Goal: Participate in discussion

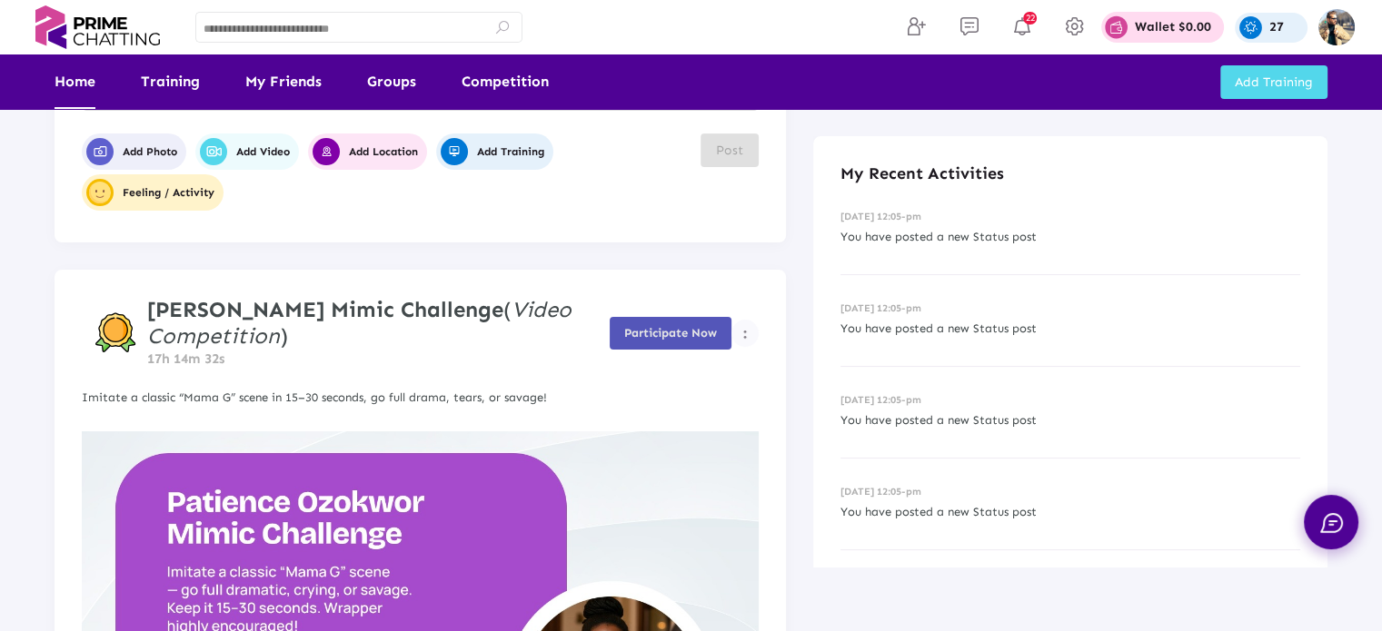
click at [688, 328] on span "Participate Now" at bounding box center [670, 333] width 93 height 14
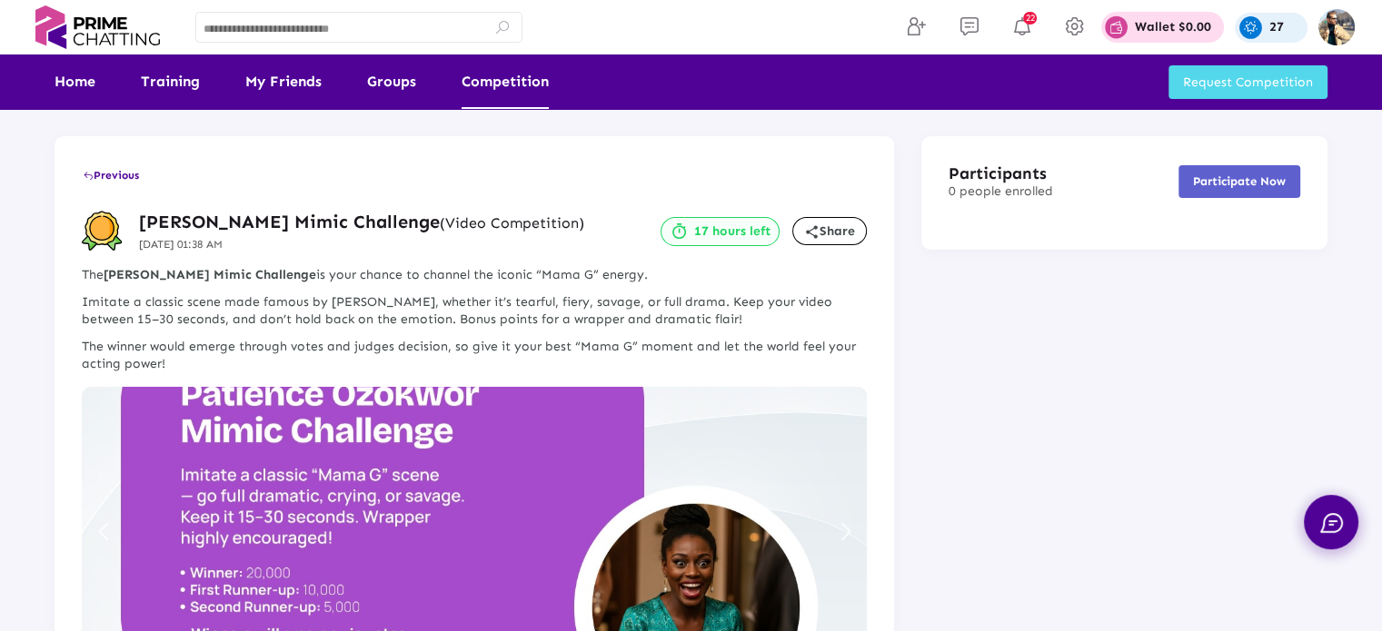
click at [515, 75] on link "Competition" at bounding box center [504, 81] width 87 height 54
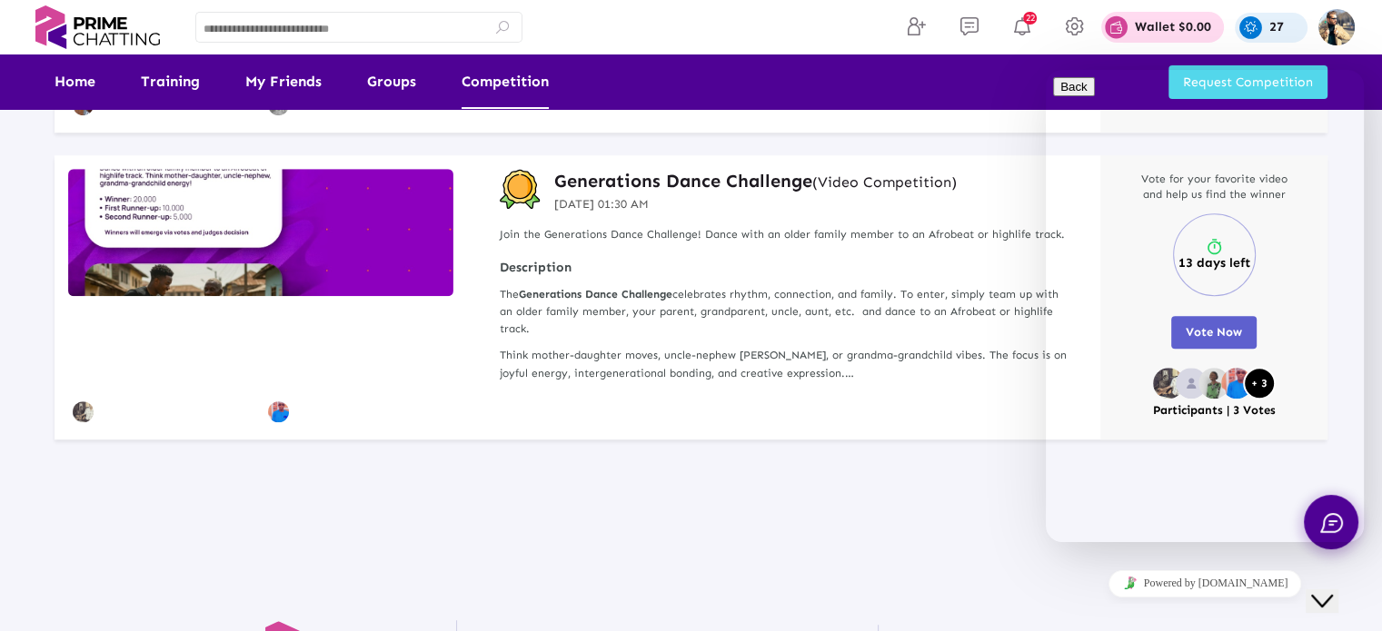
scroll to position [1362, 0]
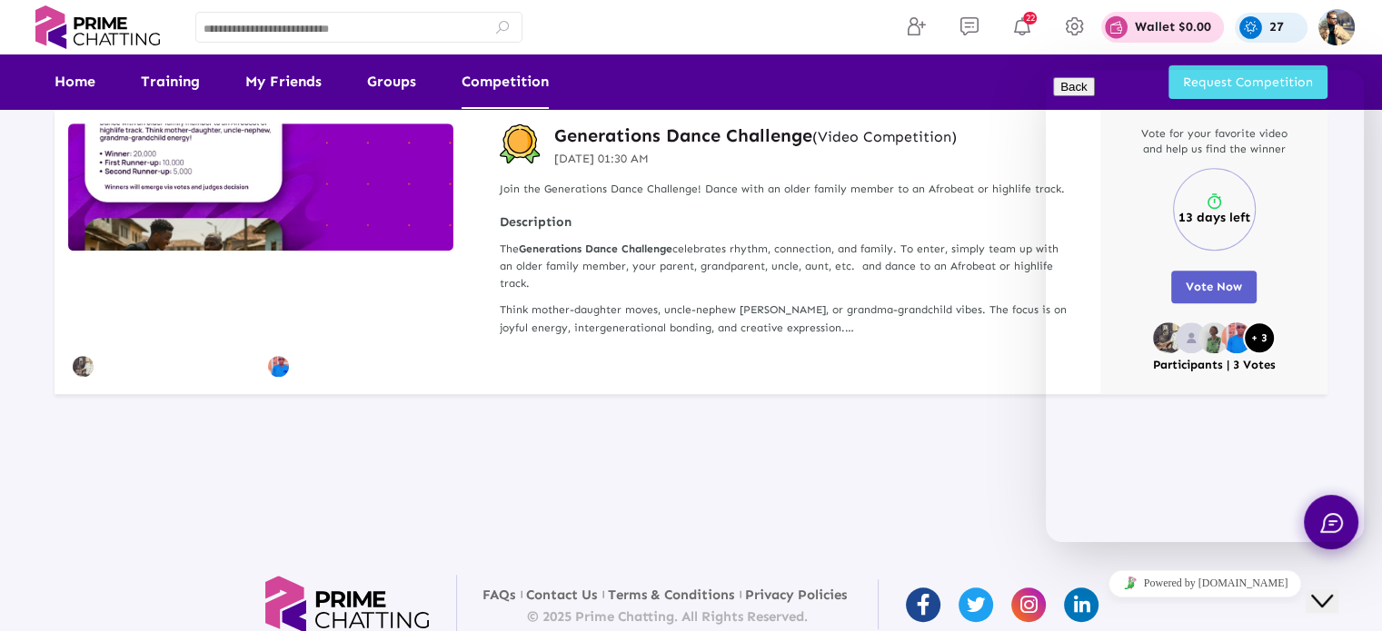
click at [1333, 590] on icon "Close Chat This icon closes the chat window." at bounding box center [1322, 601] width 22 height 22
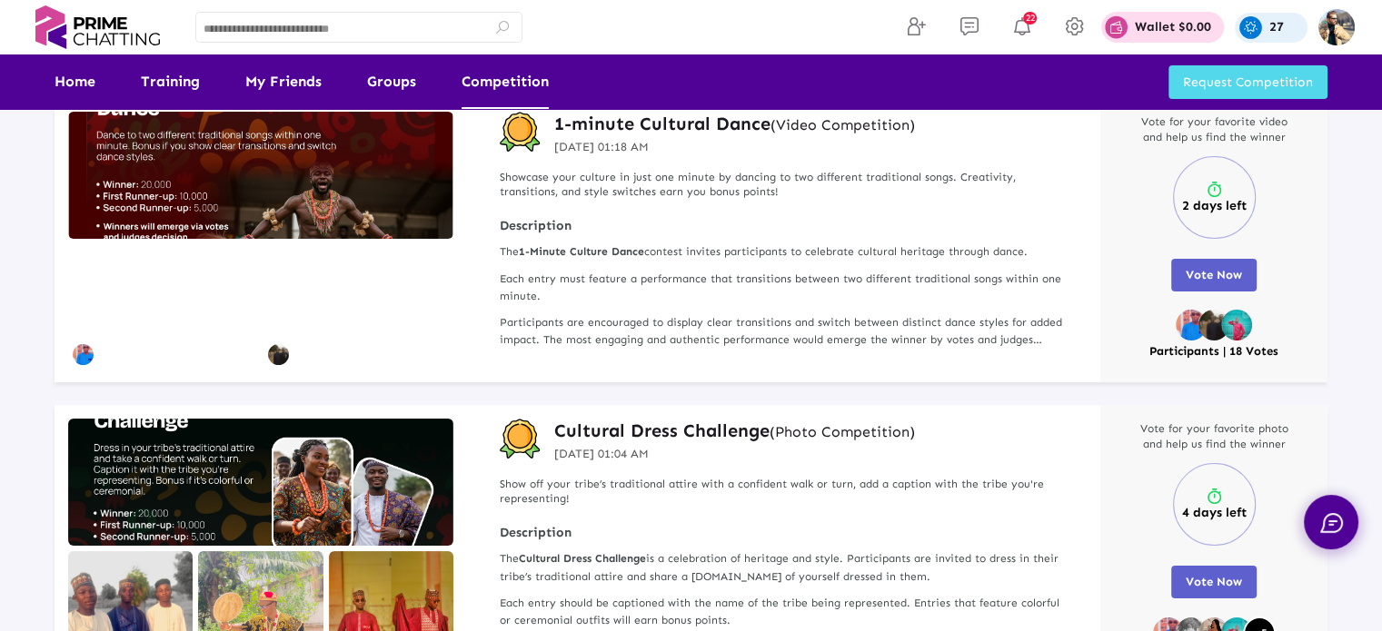
scroll to position [0, 0]
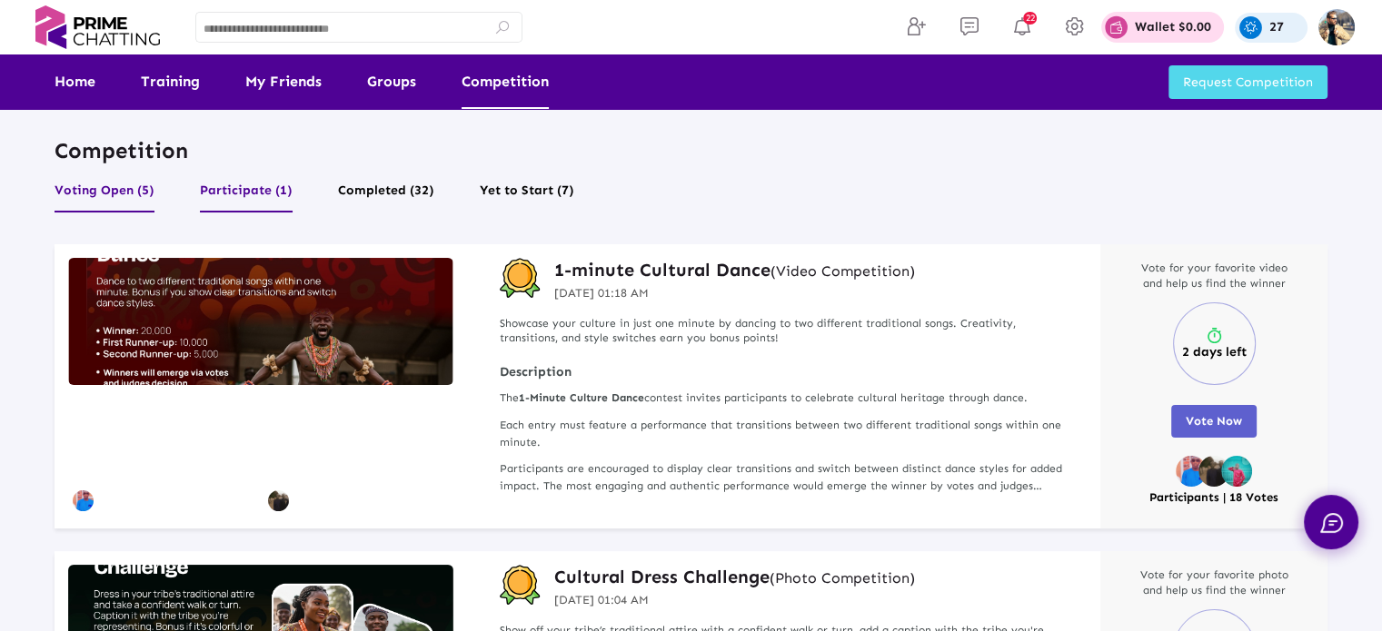
click at [246, 185] on button "Participate (1)" at bounding box center [246, 195] width 93 height 35
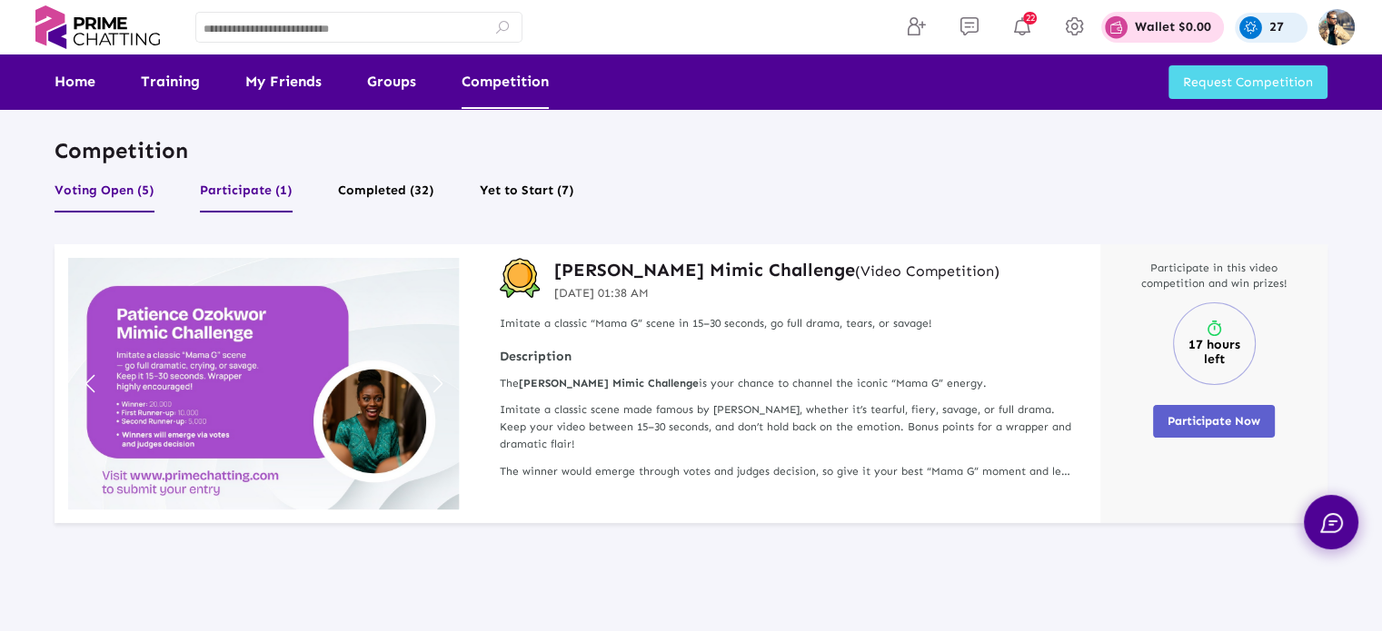
click at [126, 193] on button "Voting Open (5)" at bounding box center [104, 195] width 100 height 35
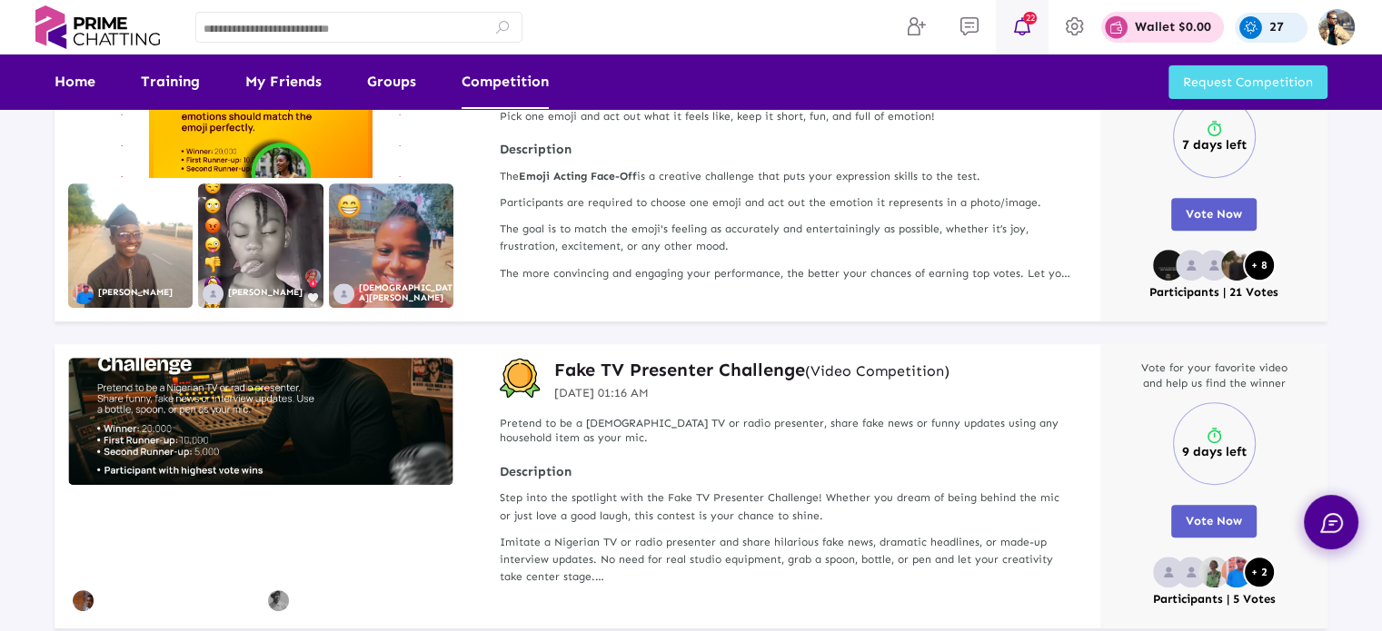
scroll to position [817, 0]
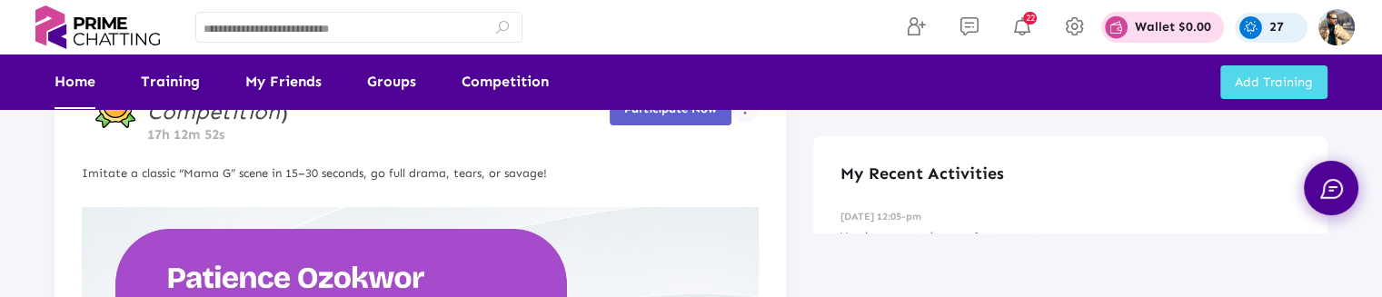
scroll to position [363, 0]
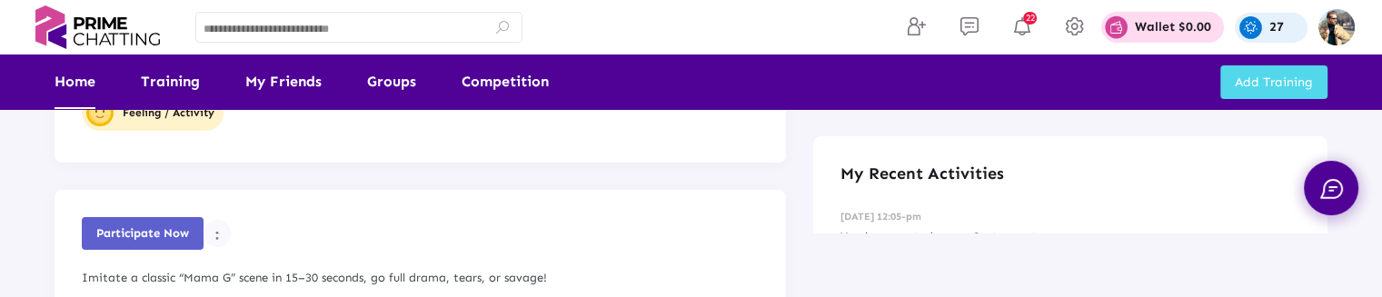
scroll to position [272, 0]
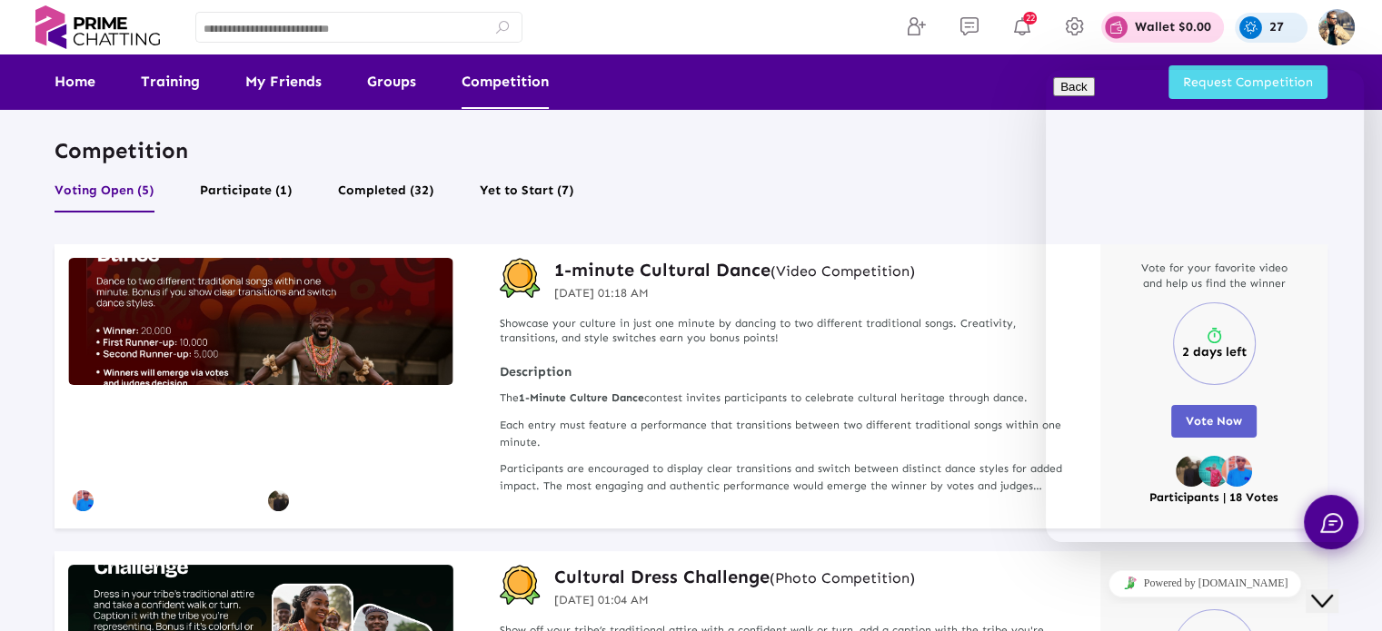
click at [1338, 603] on button "Close Chat This icon closes the chat window." at bounding box center [1321, 602] width 33 height 24
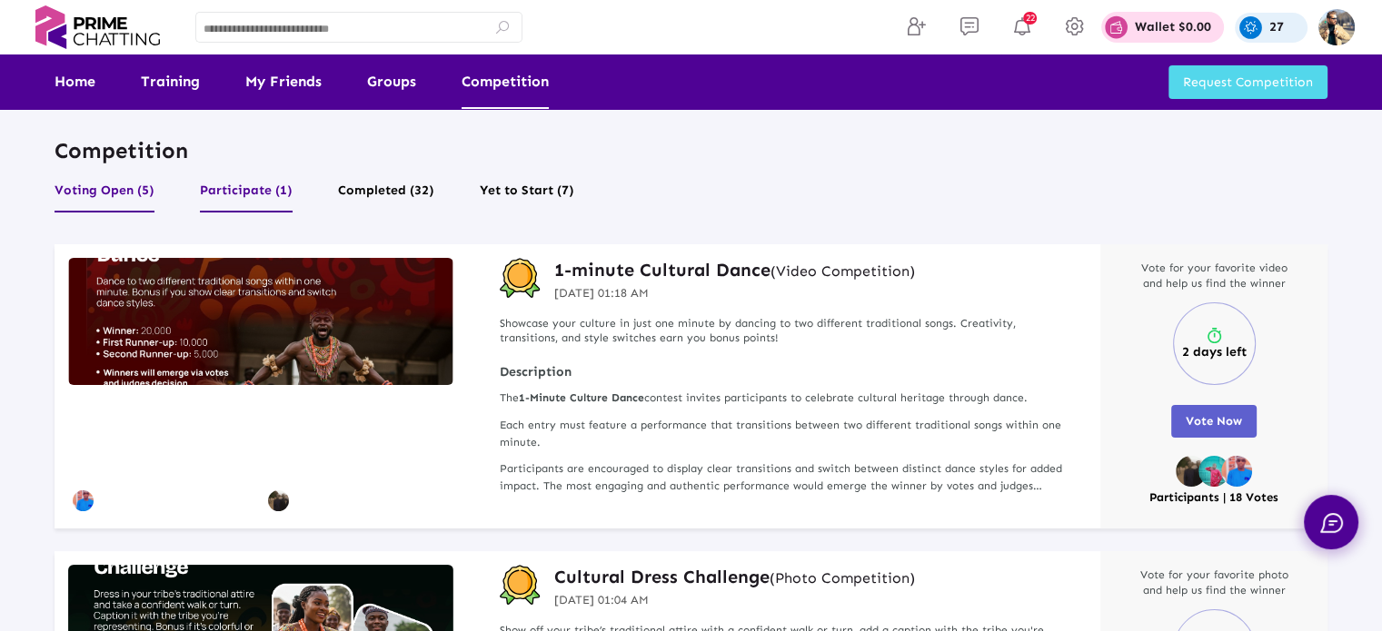
click at [264, 180] on button "Participate (1)" at bounding box center [246, 195] width 93 height 35
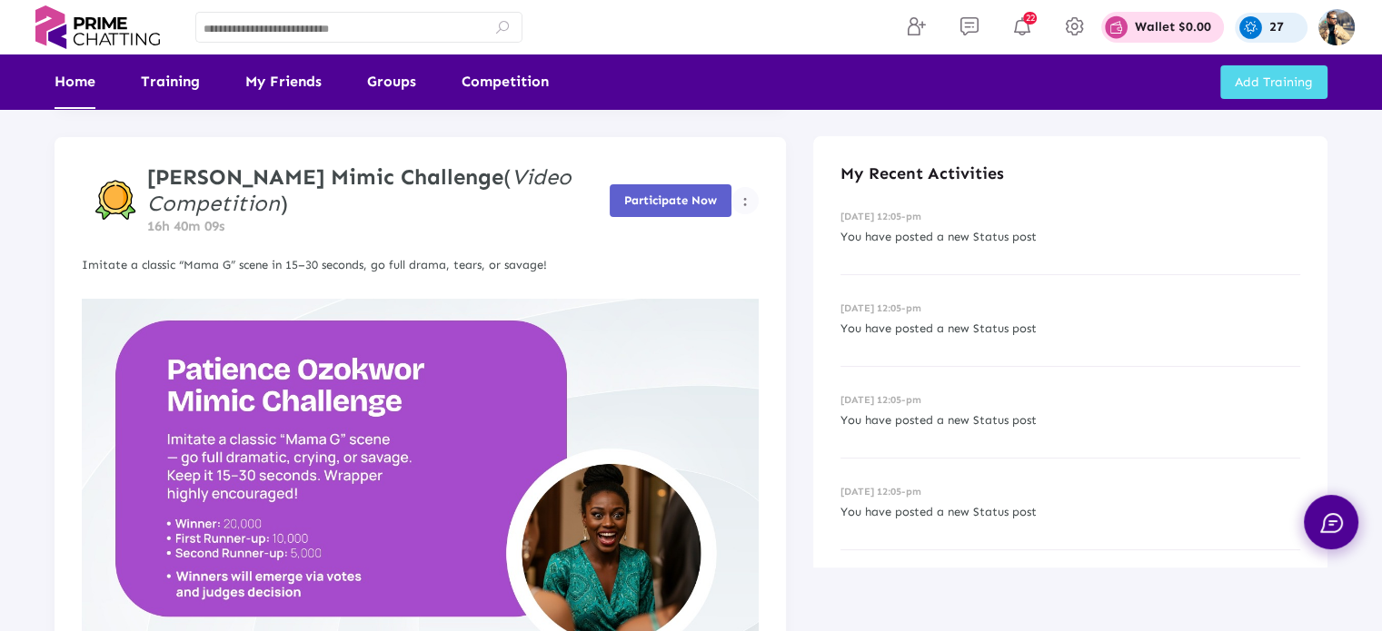
scroll to position [272, 0]
